Goal: Answer question/provide support

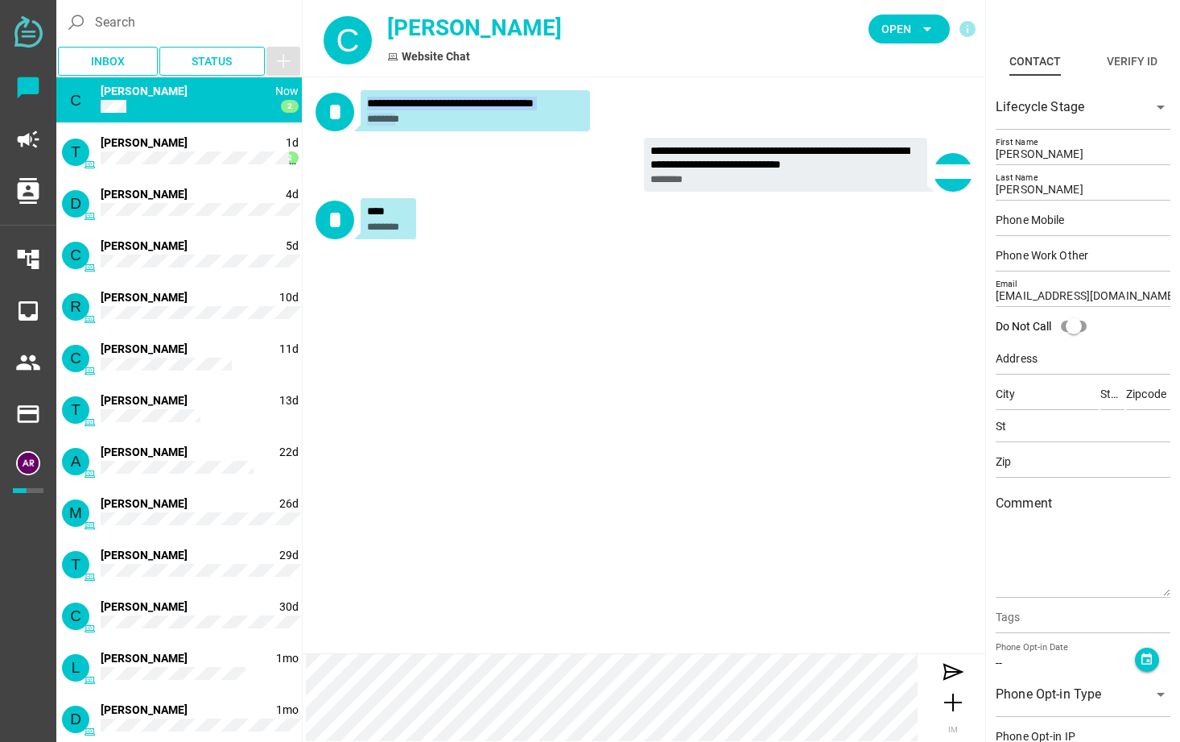
drag, startPoint x: 368, startPoint y: 106, endPoint x: 403, endPoint y: 124, distance: 39.6
click at [403, 124] on div "**********" at bounding box center [475, 111] width 217 height 28
click at [953, 674] on icon at bounding box center [953, 672] width 26 height 26
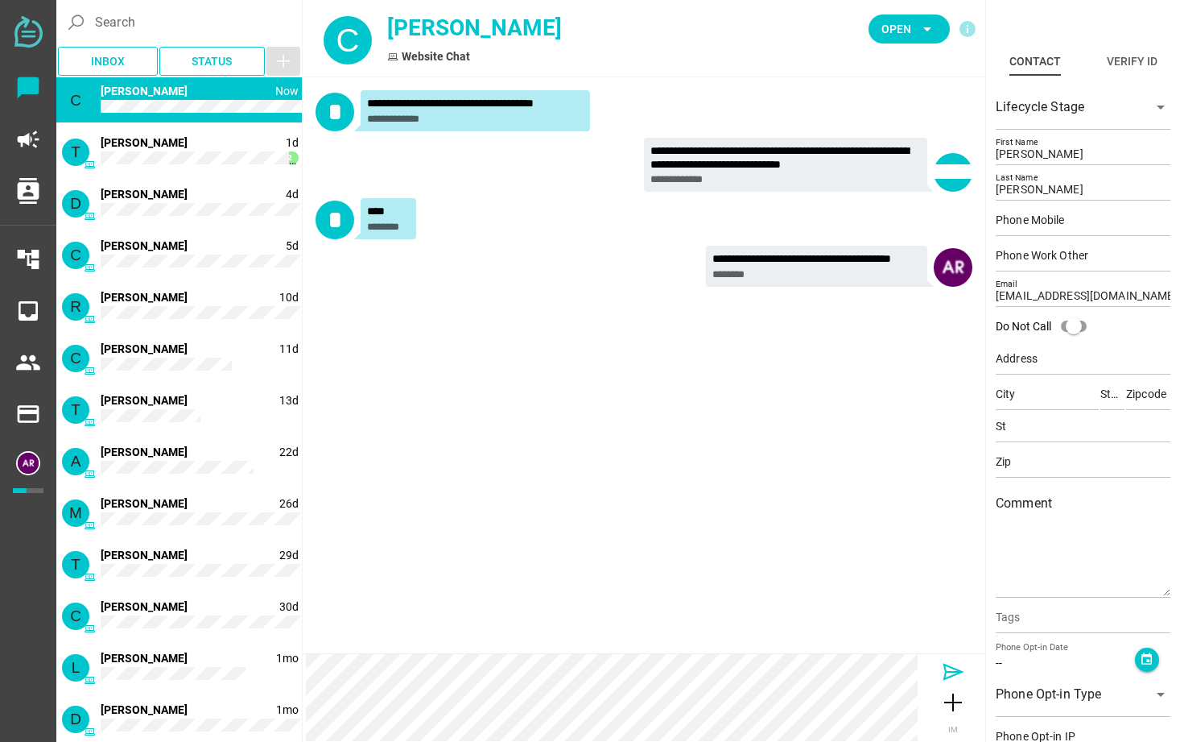
click at [955, 671] on icon at bounding box center [953, 672] width 26 height 26
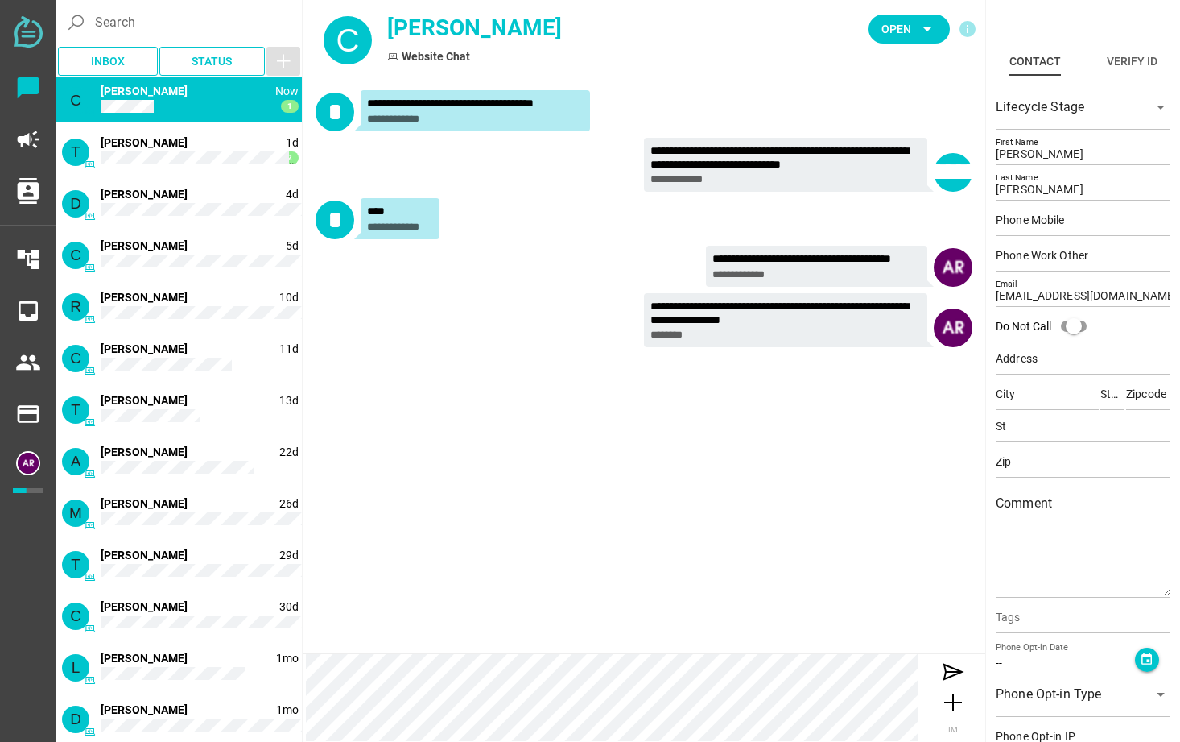
click at [201, 108] on div "C Now 1 [PERSON_NAME]" at bounding box center [179, 99] width 246 height 45
click at [944, 670] on icon at bounding box center [953, 672] width 26 height 26
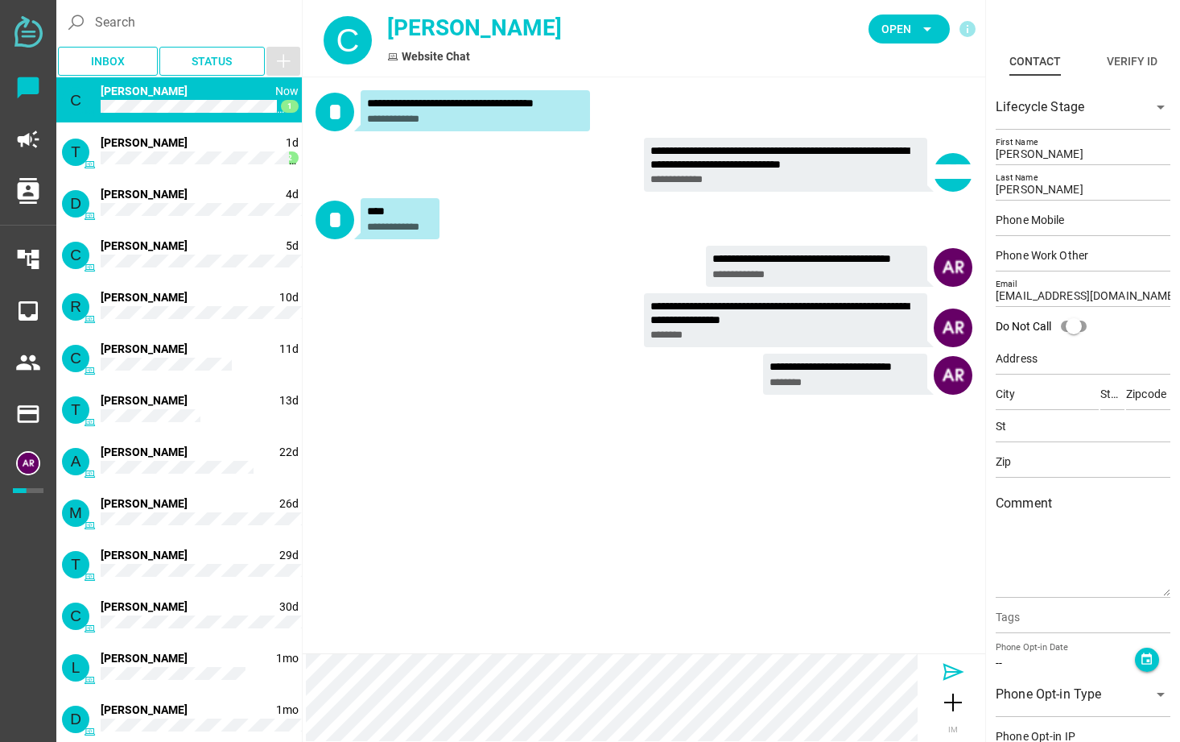
click at [956, 669] on icon at bounding box center [953, 672] width 26 height 26
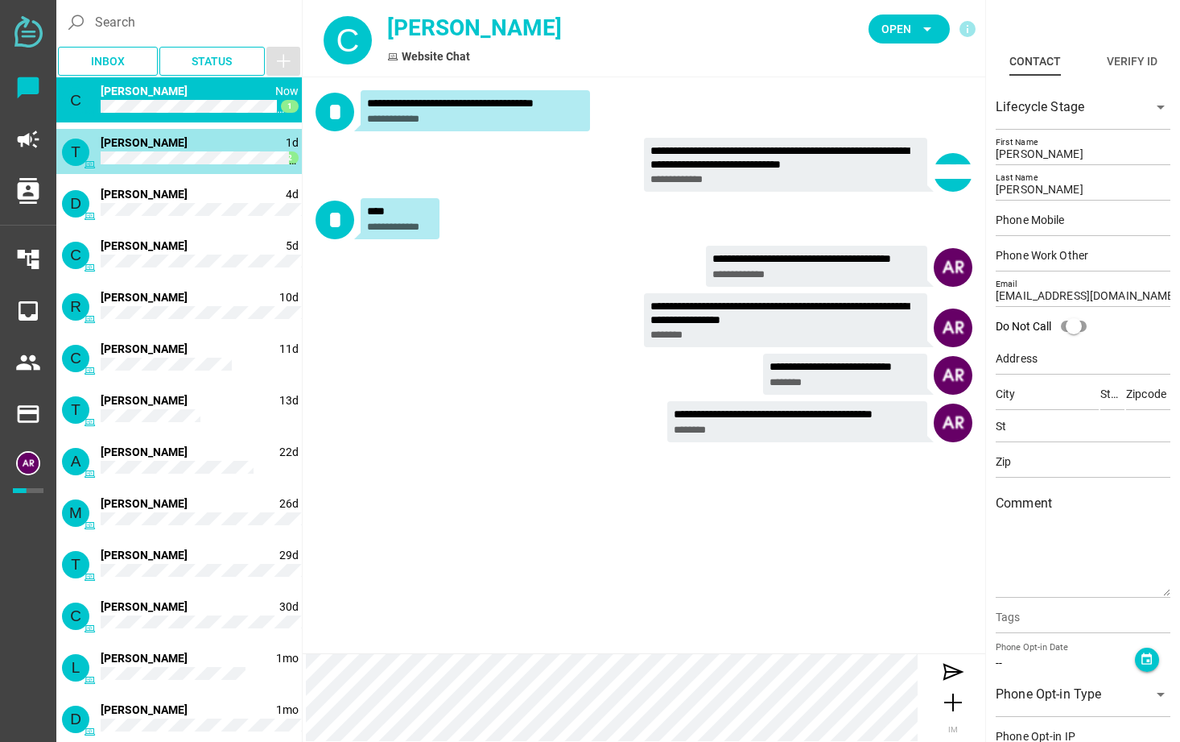
click at [192, 148] on div "T 1d 2 [PERSON_NAME]" at bounding box center [179, 151] width 246 height 45
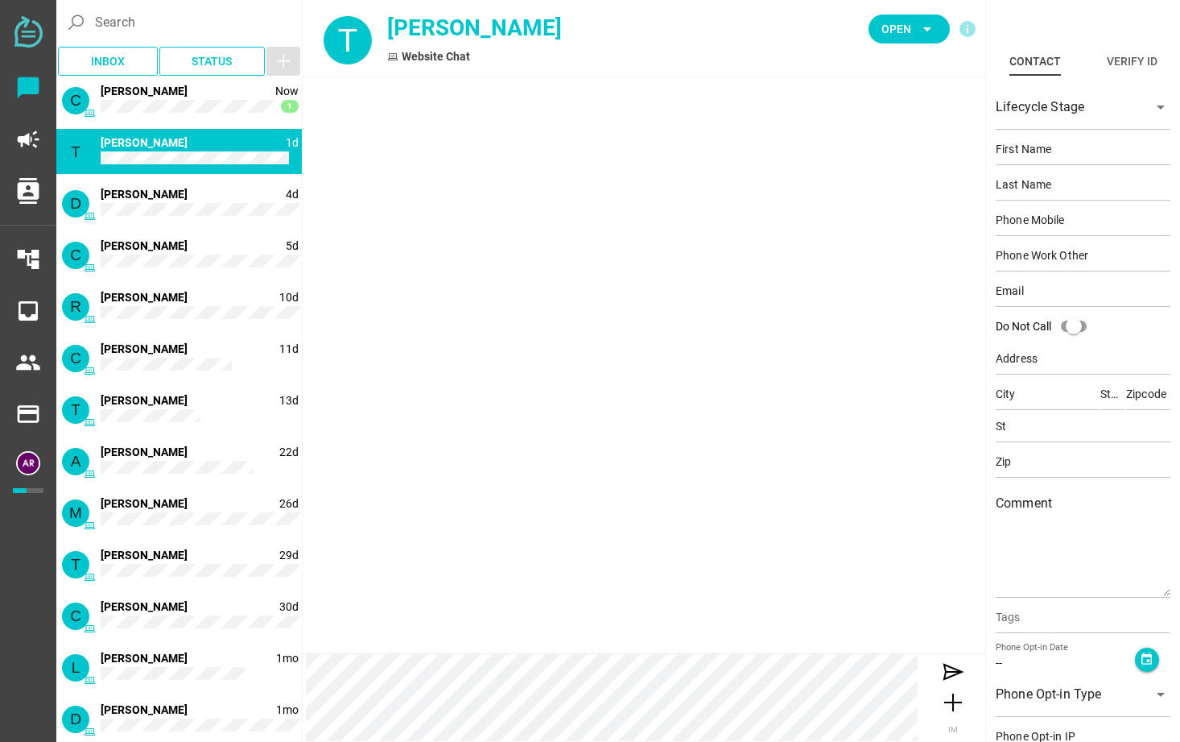
type input "[PERSON_NAME]"
type input "[PERSON_NAME][EMAIL_ADDRESS][PERSON_NAME][DOMAIN_NAME]"
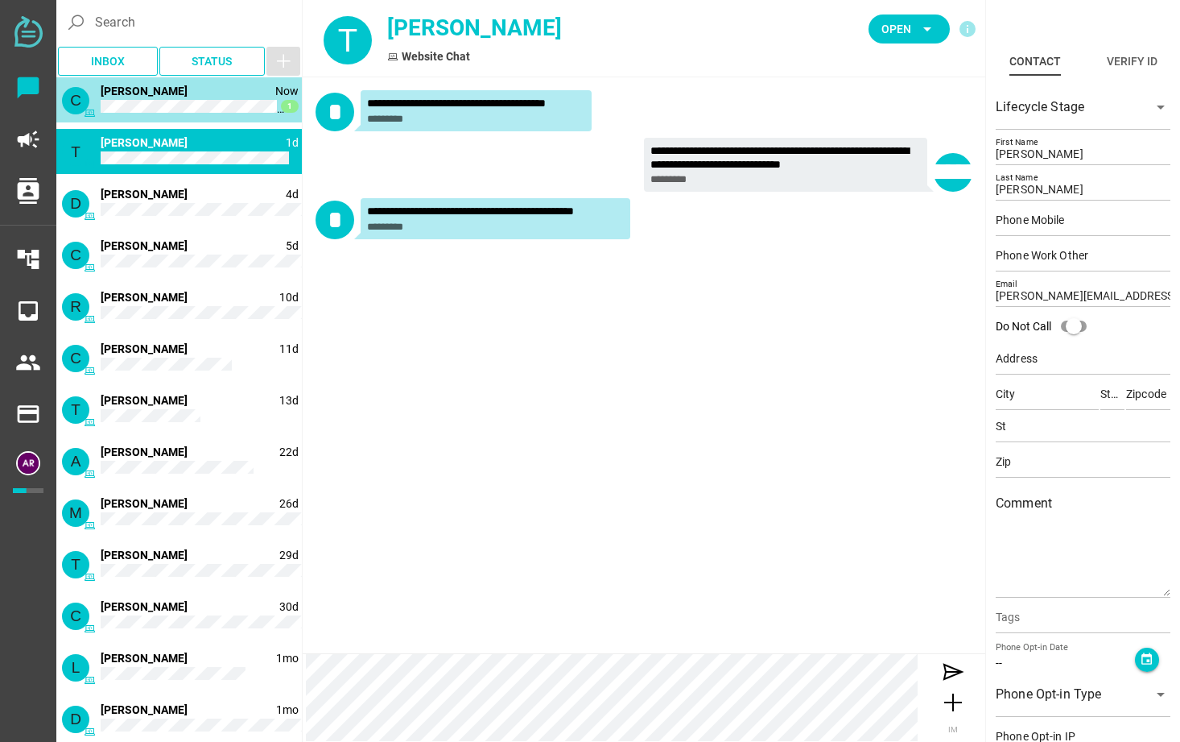
type input "[PERSON_NAME]"
type input "[EMAIL_ADDRESS][DOMAIN_NAME]"
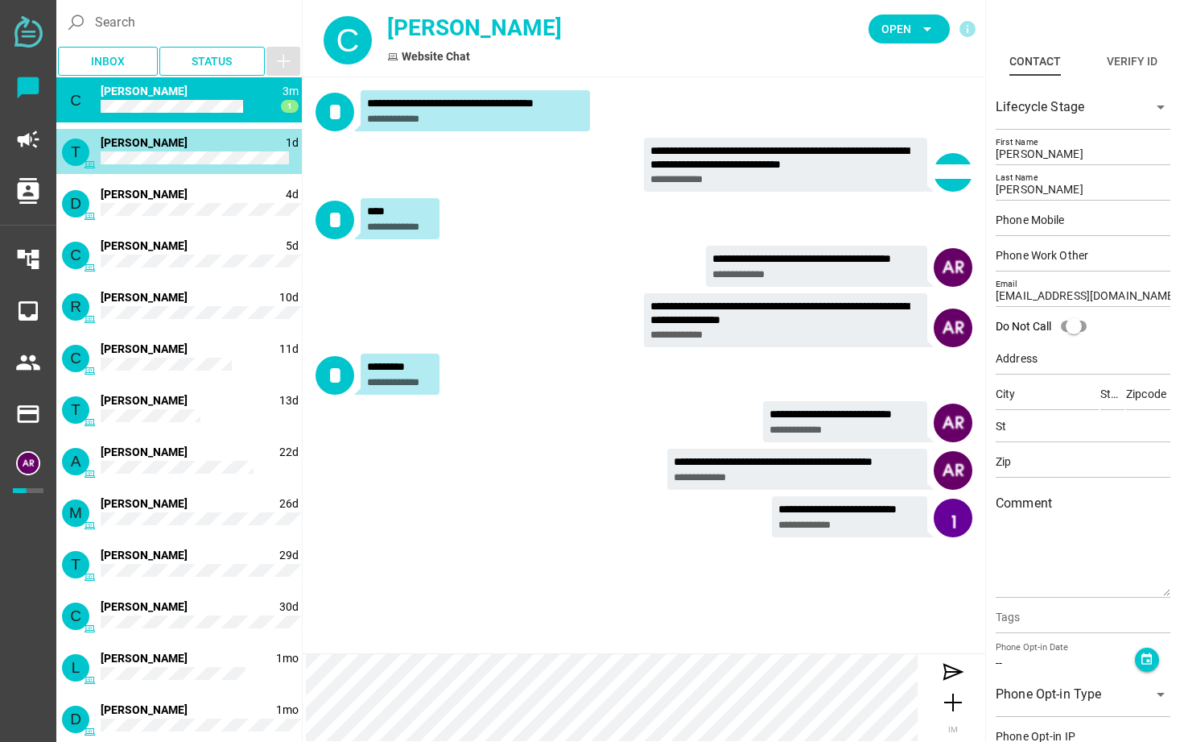
click at [167, 152] on div "T 1d [PERSON_NAME]" at bounding box center [179, 151] width 246 height 45
type input "[PERSON_NAME]"
type input "[PERSON_NAME][EMAIL_ADDRESS][PERSON_NAME][DOMAIN_NAME]"
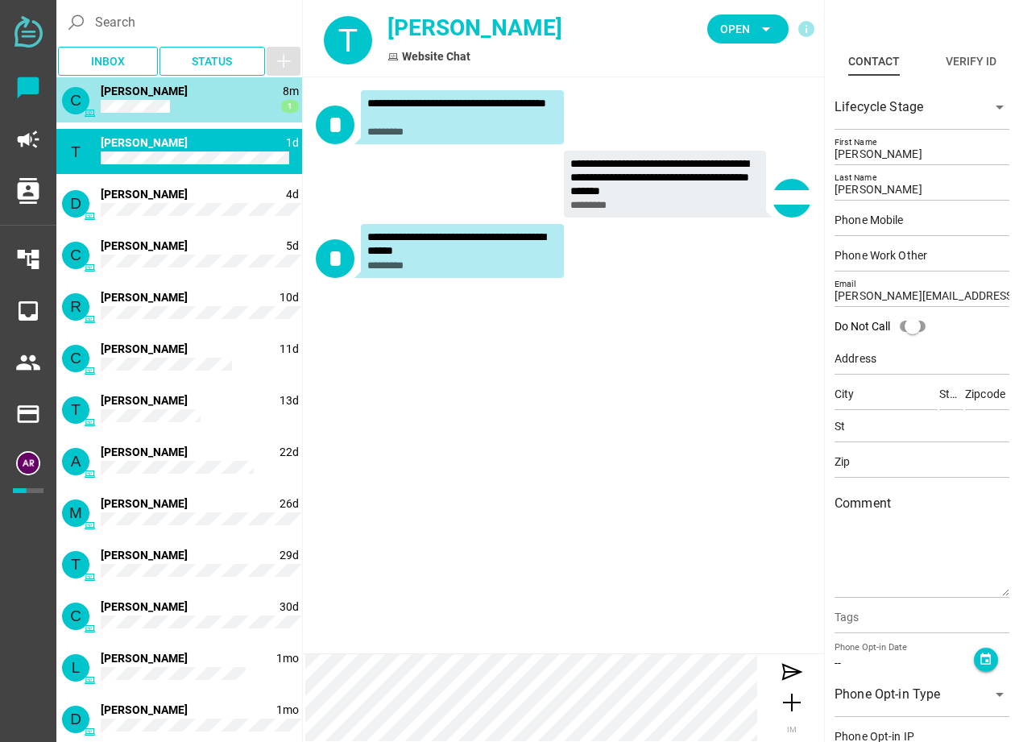
click at [221, 93] on div "C 8m 1 [PERSON_NAME]" at bounding box center [179, 99] width 246 height 45
type input "[PERSON_NAME]"
type input "[EMAIL_ADDRESS][DOMAIN_NAME]"
